Goal: Communication & Community: Answer question/provide support

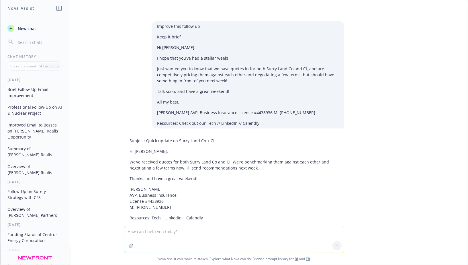
scroll to position [21, 0]
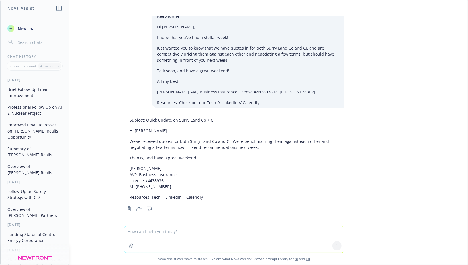
click at [28, 26] on span "New chat" at bounding box center [26, 28] width 19 height 6
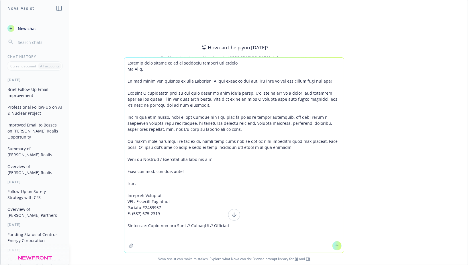
type textarea "Loremip dolo sitame co ad el seddoeiu tempori utl etdolo Ma Aliq, Enimad minim …"
click at [336, 246] on icon at bounding box center [337, 245] width 4 height 4
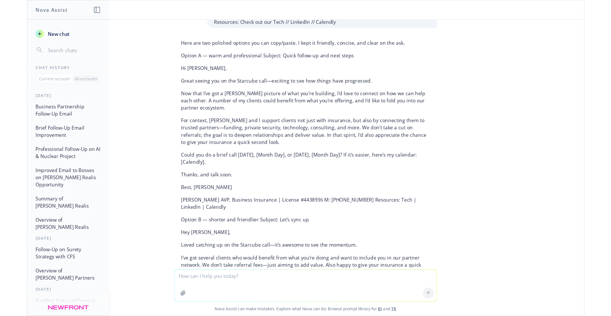
scroll to position [145, 0]
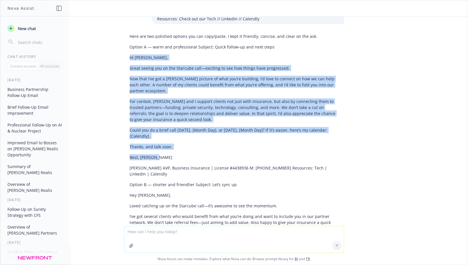
drag, startPoint x: 129, startPoint y: 50, endPoint x: 170, endPoint y: 149, distance: 107.2
click at [170, 149] on div "Here are two polished options you can copy/paste. I kept it friendly, concise, …" at bounding box center [234, 164] width 220 height 267
copy div "Hi [PERSON_NAME], Great seeing you on the Starcube call—exciting to see how thi…"
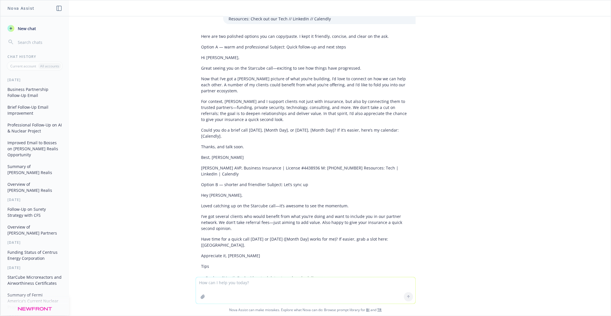
click at [283, 98] on p "For context, [PERSON_NAME] and I support clients not just with insurance, but a…" at bounding box center [305, 110] width 208 height 24
click at [234, 264] on textarea at bounding box center [305, 290] width 219 height 26
paste textarea
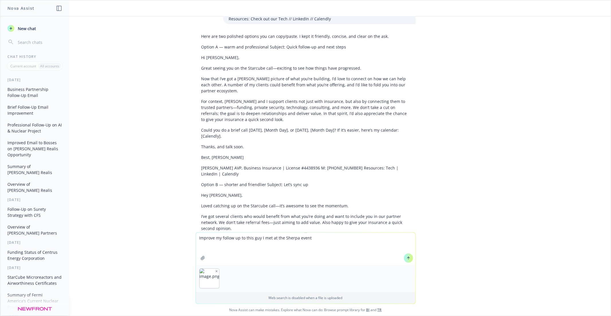
click at [216, 264] on icon "button" at bounding box center [216, 270] width 1 height 1
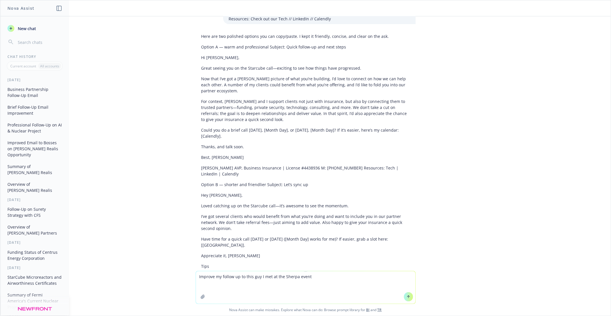
click at [212, 264] on textarea "Improve my follow up to this guy I met at the Sherpa event" at bounding box center [305, 287] width 219 height 32
paste textarea "Hi Wiley, This is [PERSON_NAME], the energy insurance guy from Sherpa’s event […"
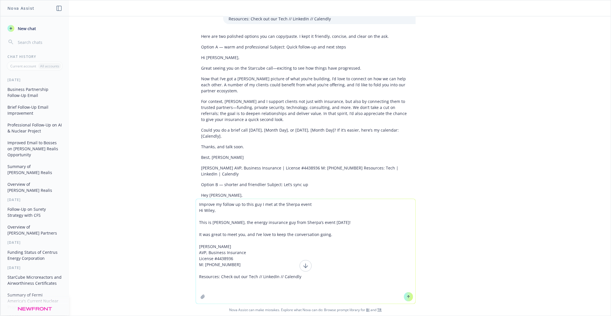
click at [334, 235] on textarea "Improve my follow up to this guy I met at the Sherpa event Hi Wiley, This is [P…" at bounding box center [305, 251] width 219 height 105
drag, startPoint x: 281, startPoint y: 234, endPoint x: 199, endPoint y: 234, distance: 82.5
click at [199, 234] on textarea "Improve my follow up to this guy I met at the Sherpa event Hi Wiley, This is [P…" at bounding box center [305, 245] width 219 height 117
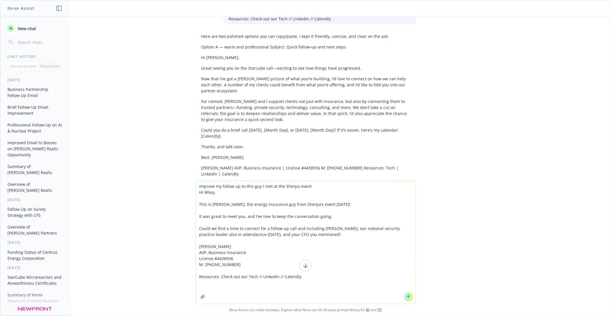
type textarea "Improve my follow up to this guy I met at the Sherpa event Hi Wiley, This is [P…"
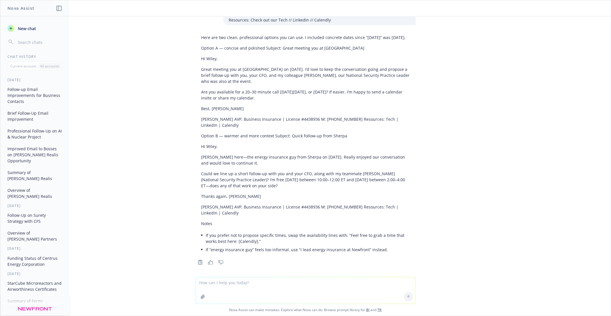
scroll to position [507, 0]
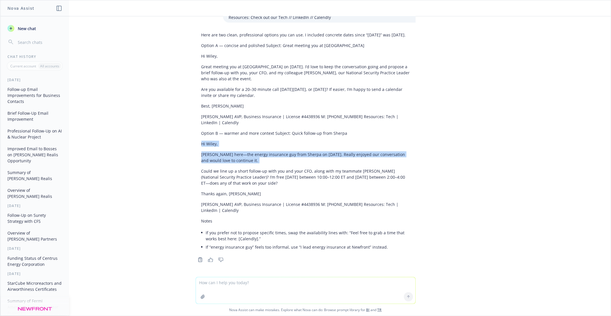
drag, startPoint x: 201, startPoint y: 143, endPoint x: 243, endPoint y: 174, distance: 52.0
click at [243, 174] on div "Here are two clean, professional options you can use. I included concrete dates…" at bounding box center [306, 141] width 220 height 224
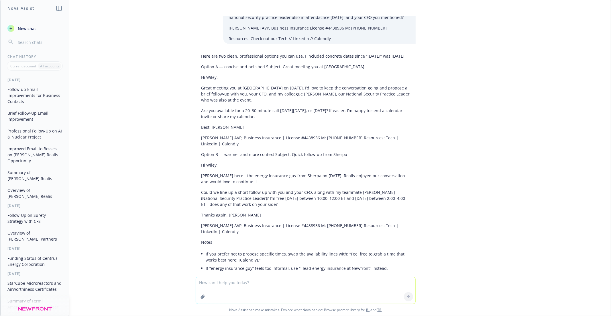
click at [250, 196] on p "Could we line up a short follow-up with you and your CFO, along with my teammat…" at bounding box center [305, 198] width 208 height 18
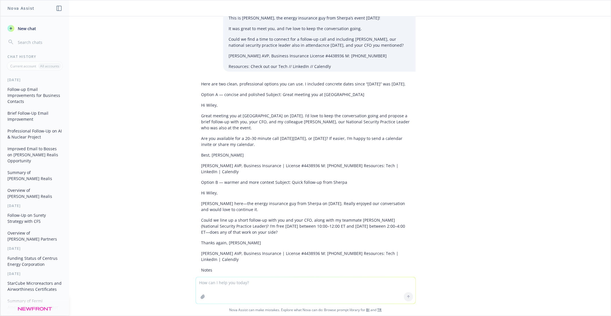
scroll to position [458, 0]
click at [227, 264] on textarea at bounding box center [305, 290] width 219 height 26
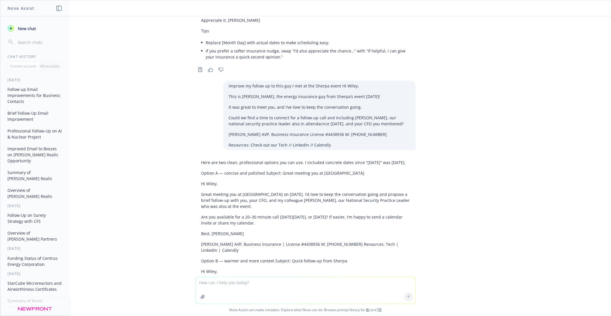
scroll to position [374, 0]
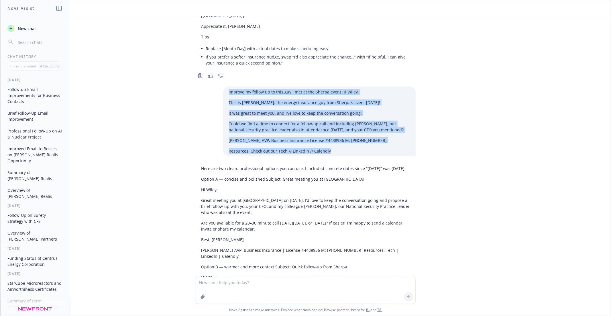
drag, startPoint x: 331, startPoint y: 145, endPoint x: 227, endPoint y: 86, distance: 119.3
click at [227, 86] on div "Improve my follow up to this guy I met at the Sherpa event Hi Wiley, This is [P…" at bounding box center [319, 121] width 192 height 70
copy div "Improve my follow up to this guy I met at the Sherpa event Hi Wiley, This is [P…"
click at [33, 24] on button "New chat" at bounding box center [34, 28] width 59 height 10
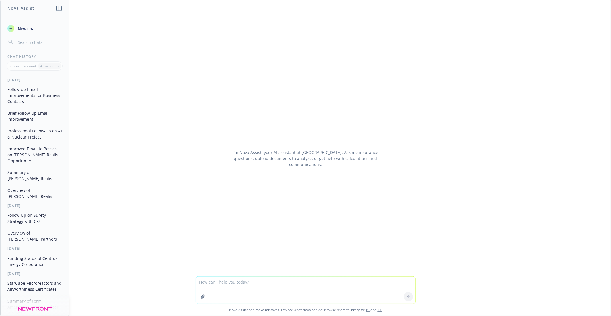
type textarea "Improve my follow up to this guy I met at the Sherpa event Hi Wiley, This is [P…"
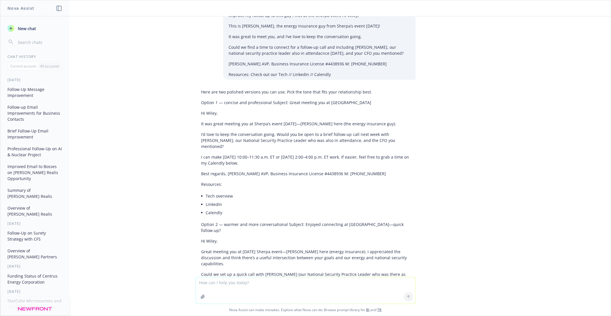
scroll to position [9, 0]
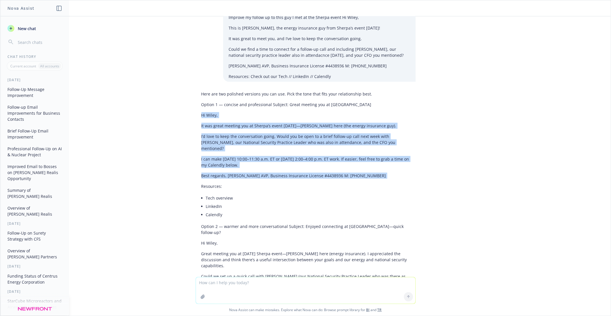
drag, startPoint x: 201, startPoint y: 115, endPoint x: 378, endPoint y: 174, distance: 187.3
click at [378, 174] on div "Here are two polished versions you can use. Pick the tone that fits your relati…" at bounding box center [306, 237] width 220 height 298
copy div "Hi Wiley, It was great meeting you at Sherpa’s event [DATE]—[PERSON_NAME] here …"
